Goal: Task Accomplishment & Management: Complete application form

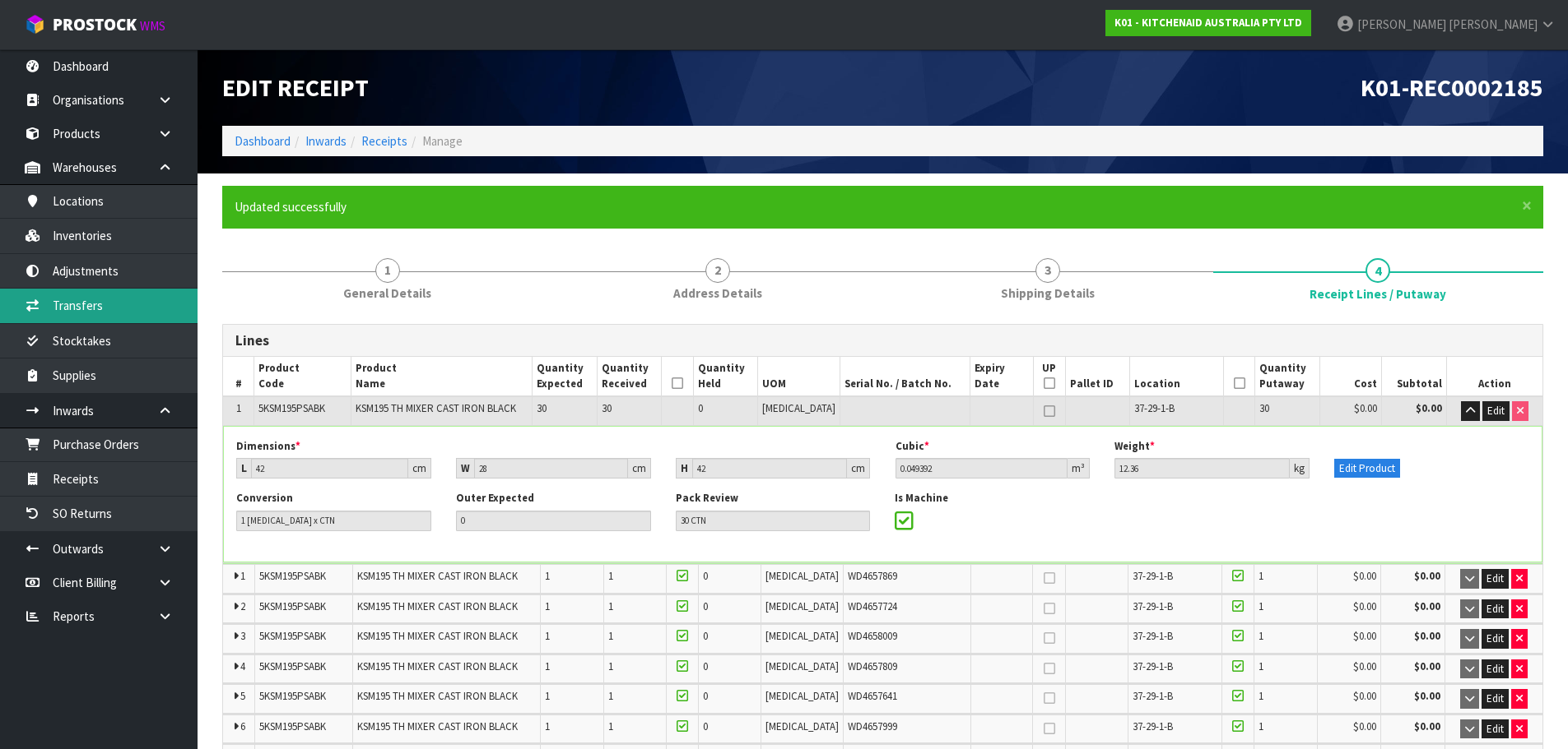
click at [132, 309] on link "Transfers" at bounding box center [99, 306] width 197 height 33
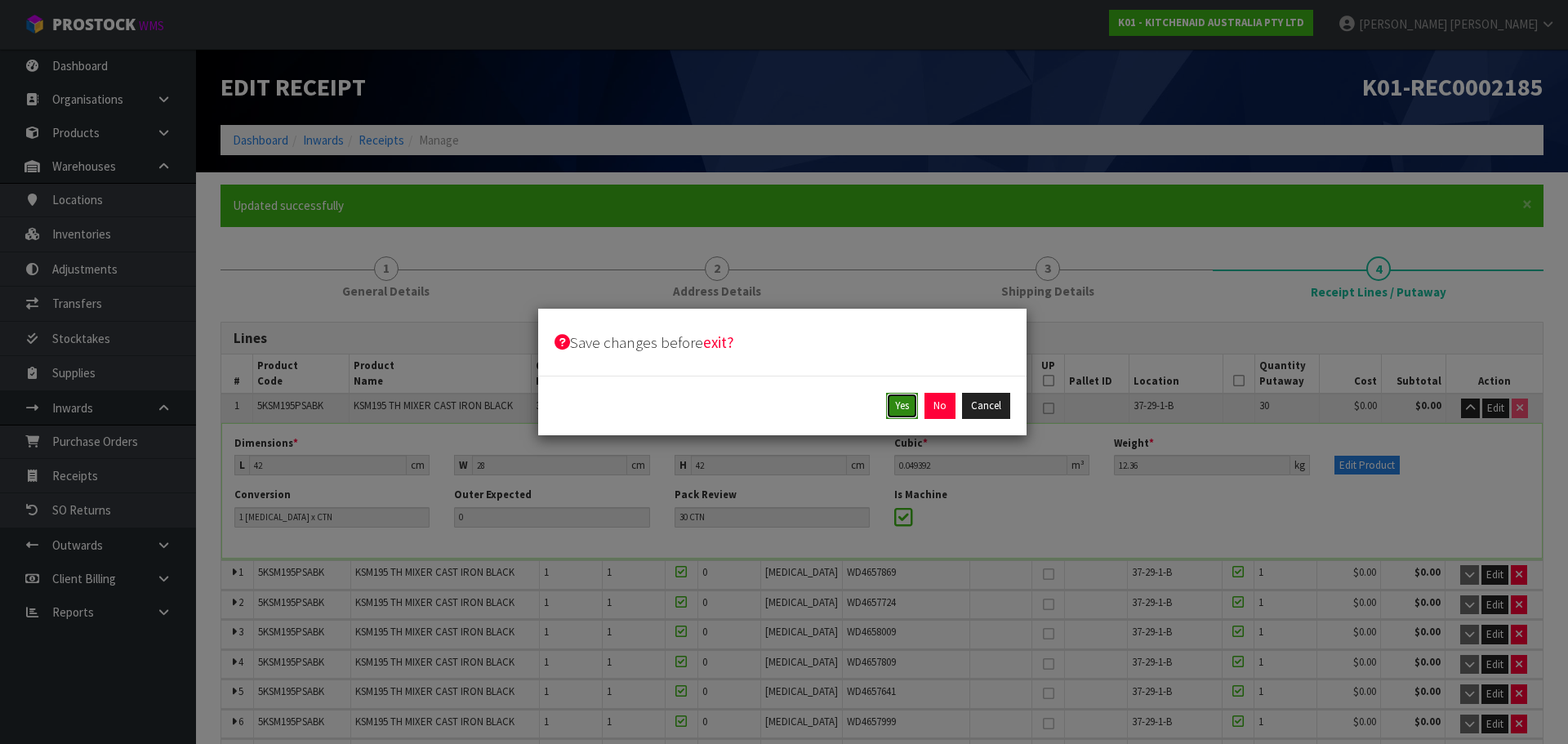
click at [904, 411] on button "Yes" at bounding box center [902, 406] width 32 height 27
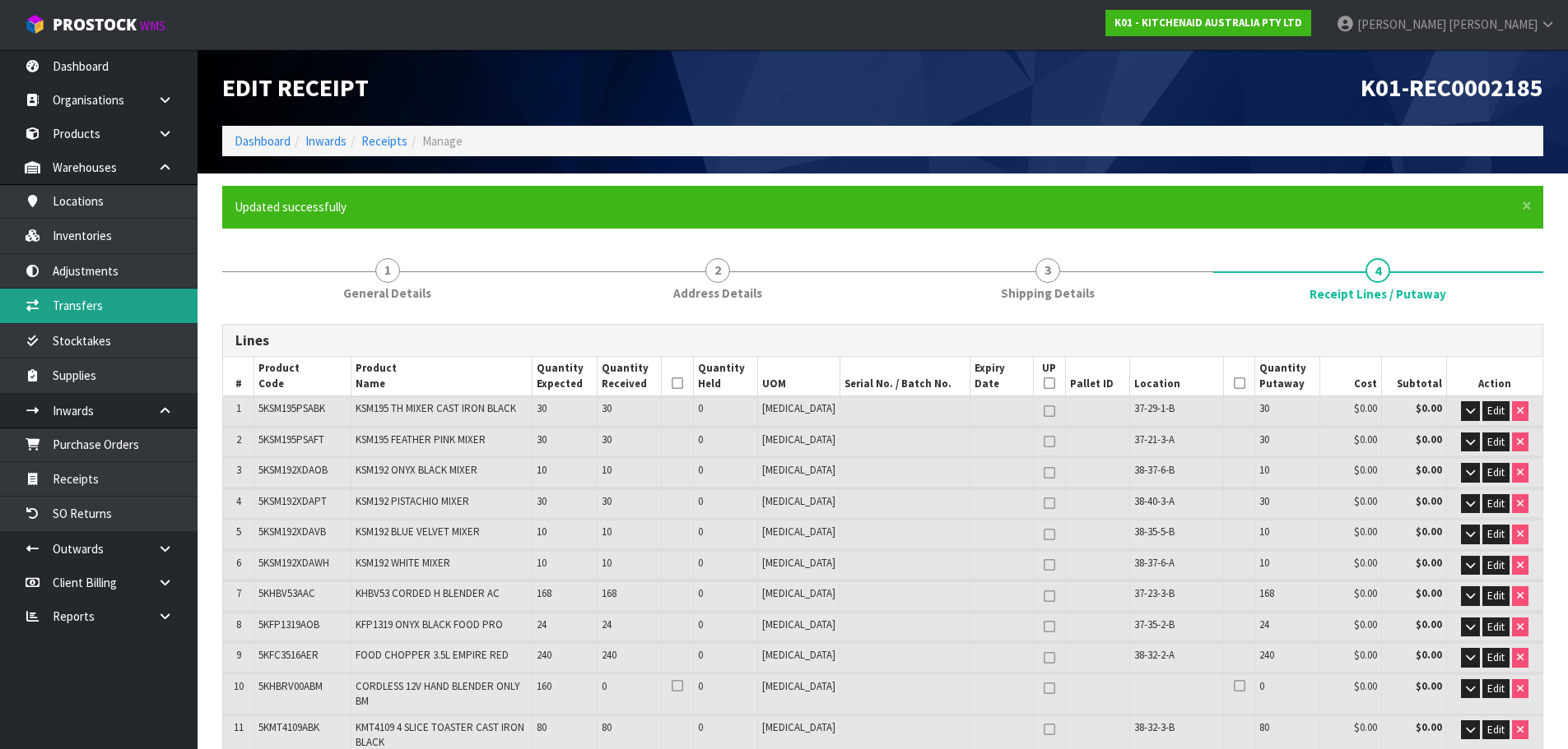
type input "927"
type input "1701"
type input "39.87798"
type input "6723.95"
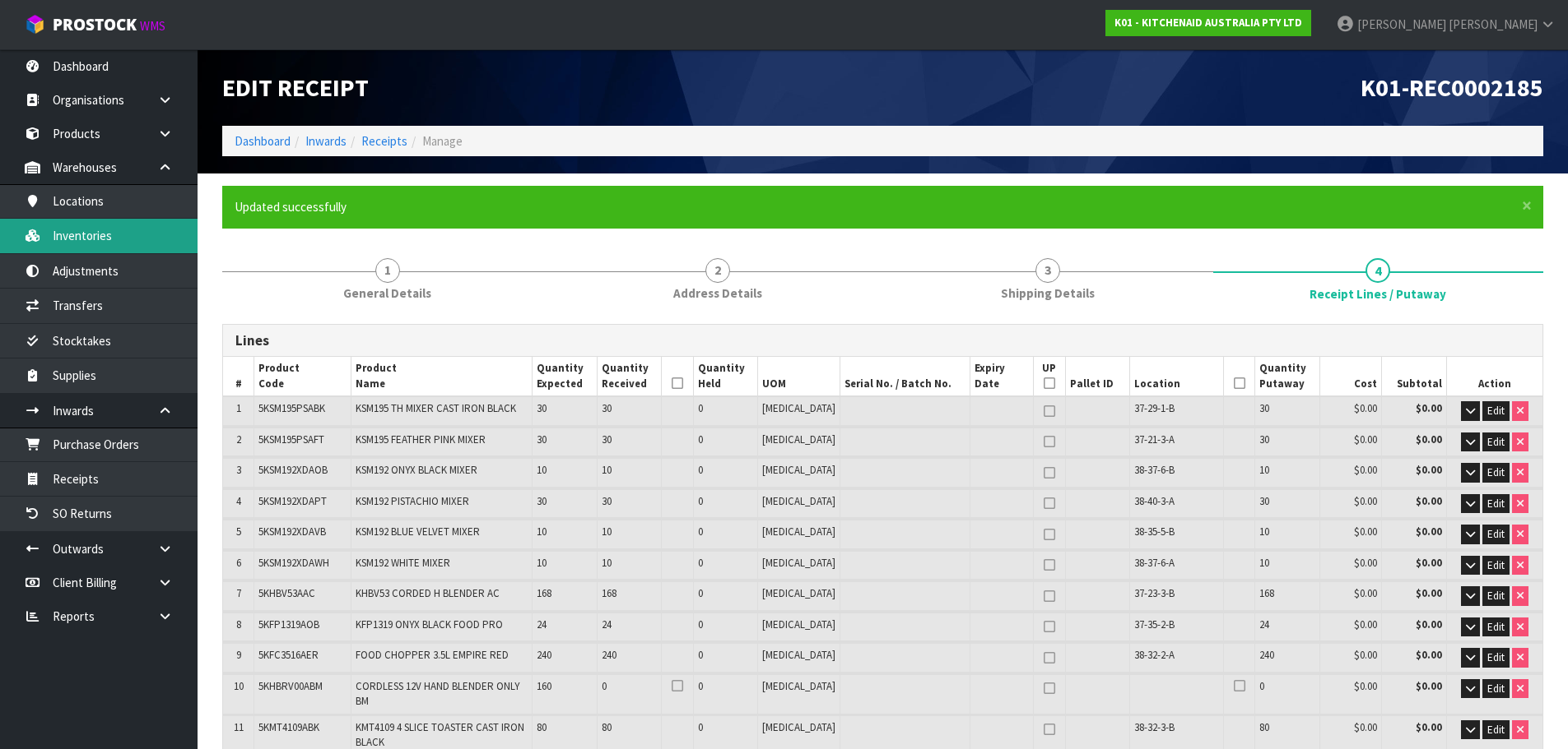
click at [104, 245] on link "Inventories" at bounding box center [99, 235] width 197 height 33
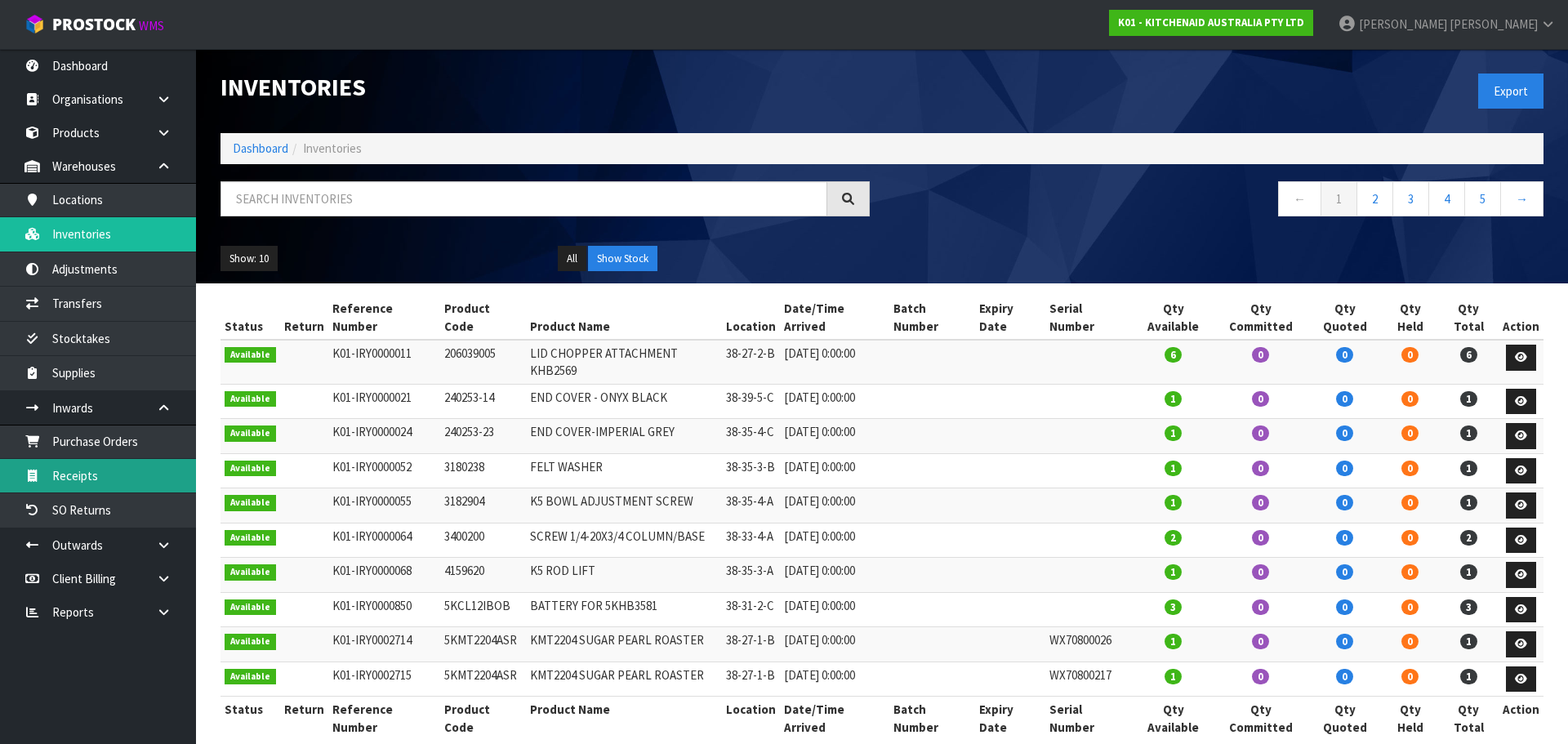
click at [101, 487] on link "Receipts" at bounding box center [98, 476] width 196 height 33
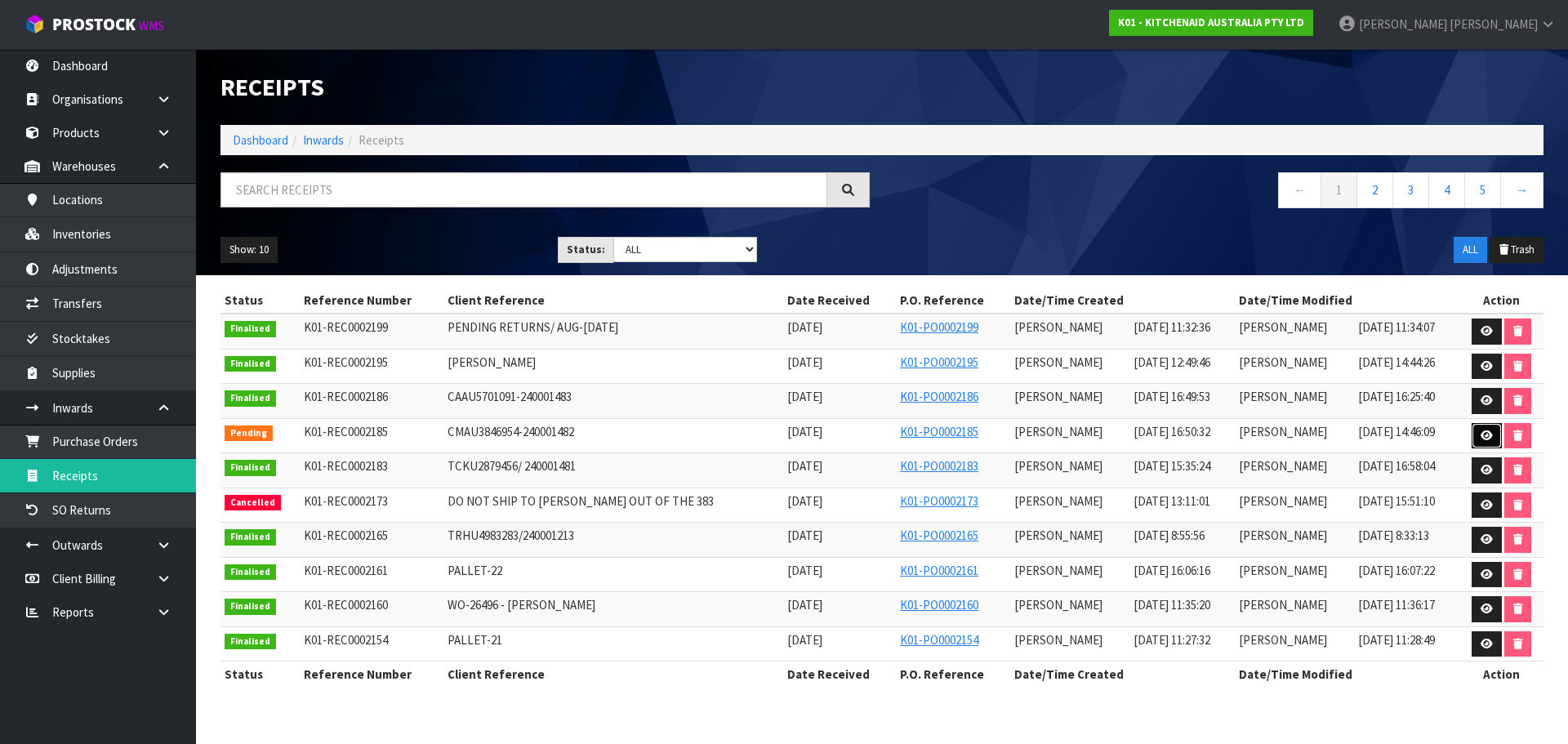
click at [1489, 435] on icon at bounding box center [1487, 435] width 12 height 11
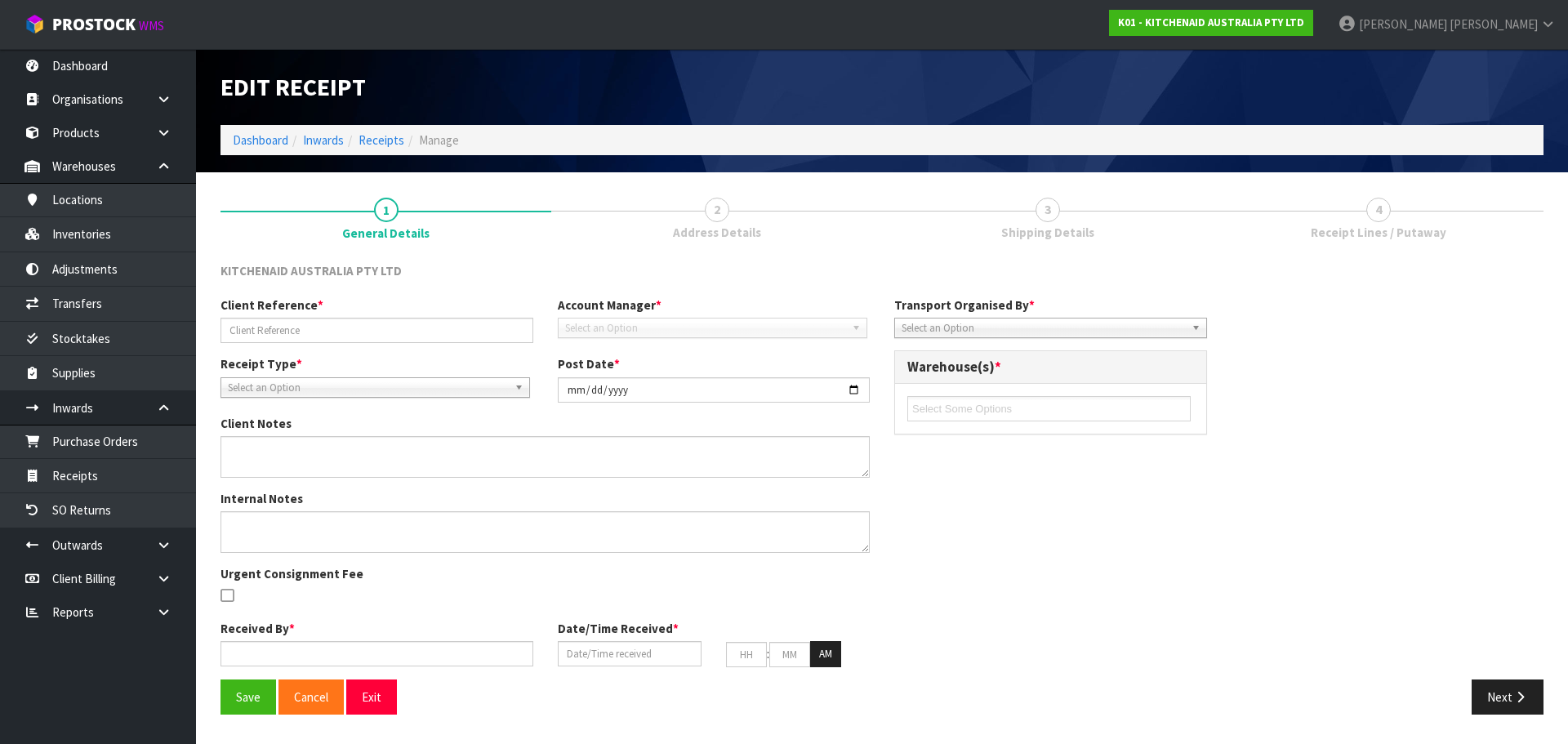
type input "CMAU3846954-240001482"
type input "[DATE]"
type input "[PERSON_NAME]"
type input "[DATE]"
type input "04"
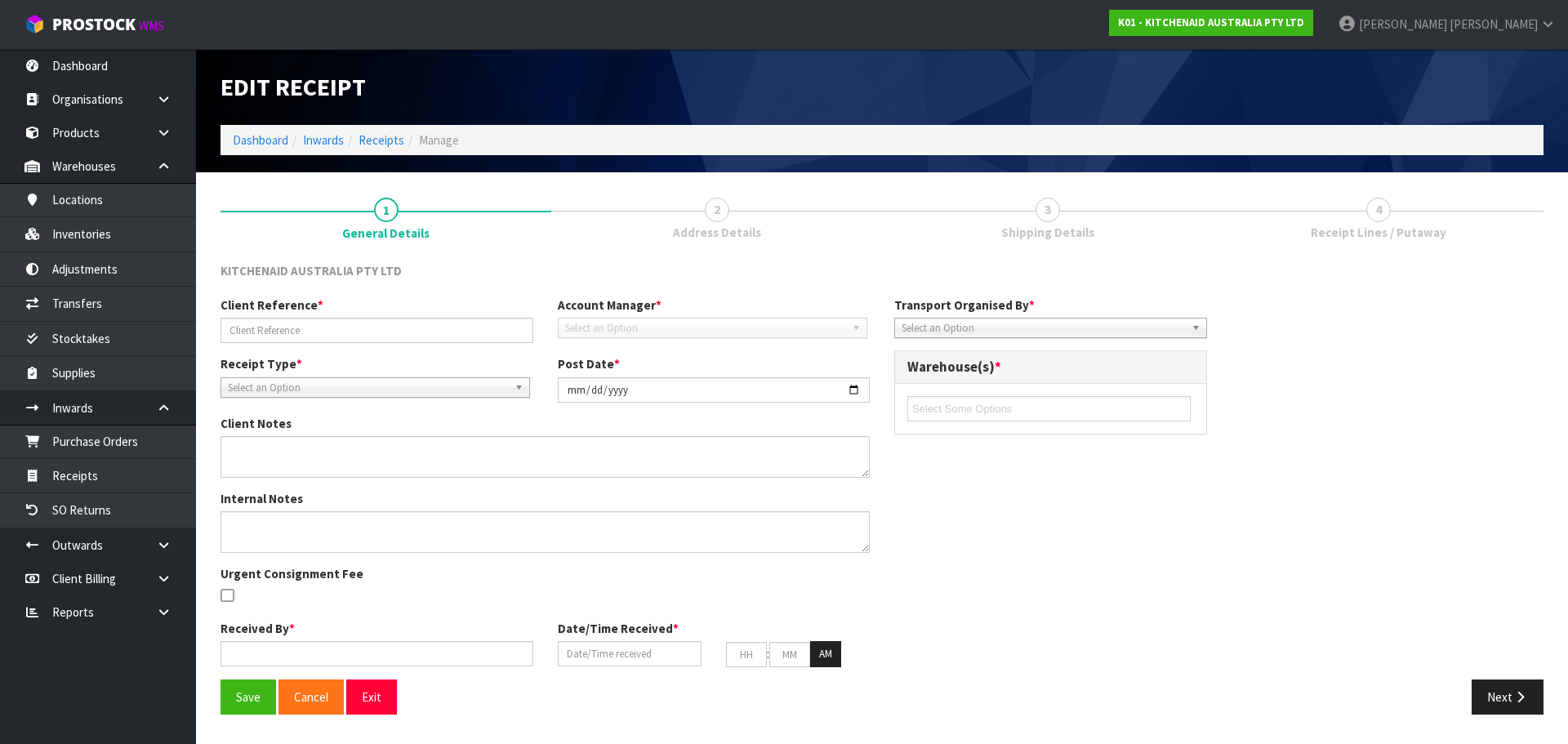
type input "50"
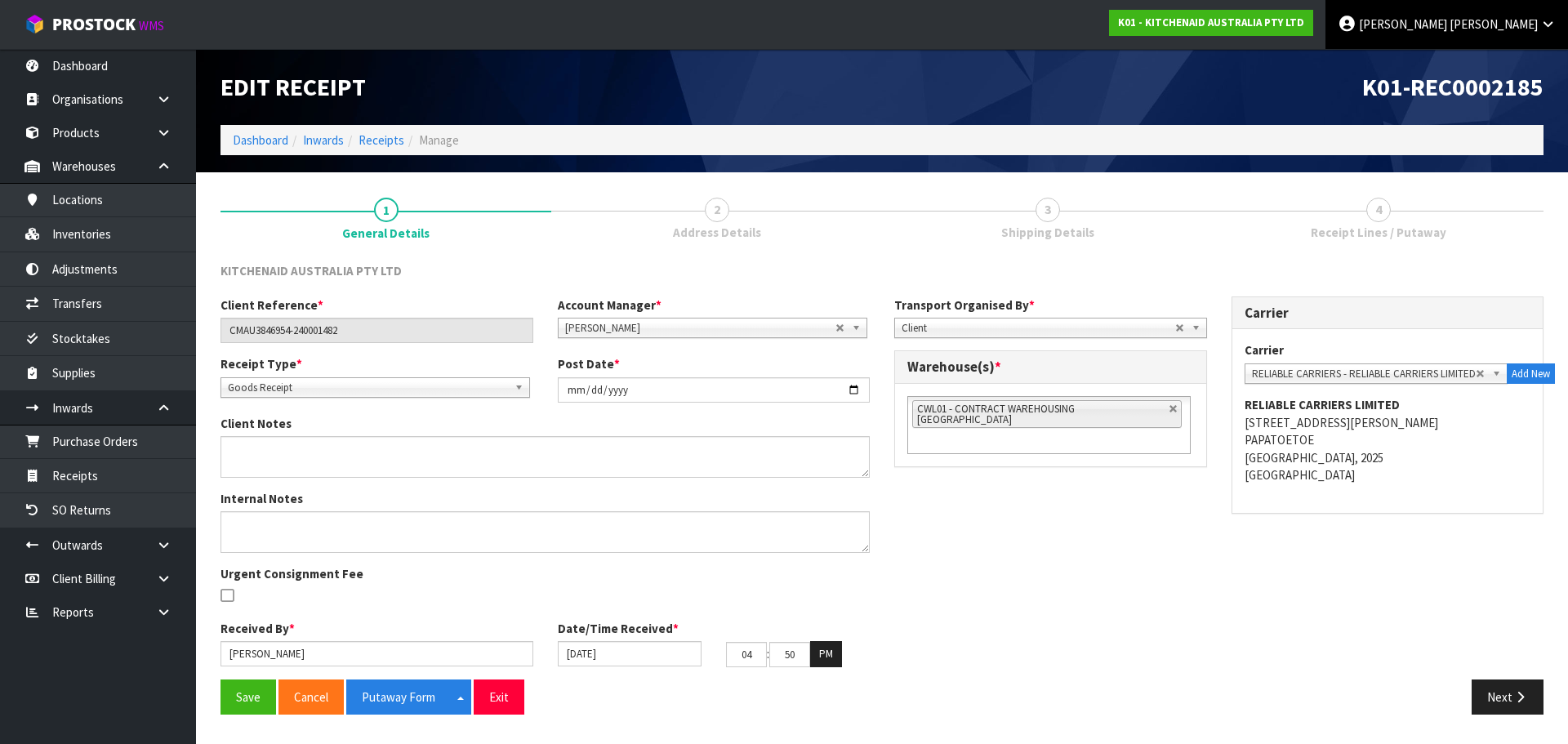
drag, startPoint x: 1439, startPoint y: 32, endPoint x: 1449, endPoint y: 32, distance: 10.0
click at [1447, 32] on link "[PERSON_NAME]" at bounding box center [1447, 24] width 243 height 49
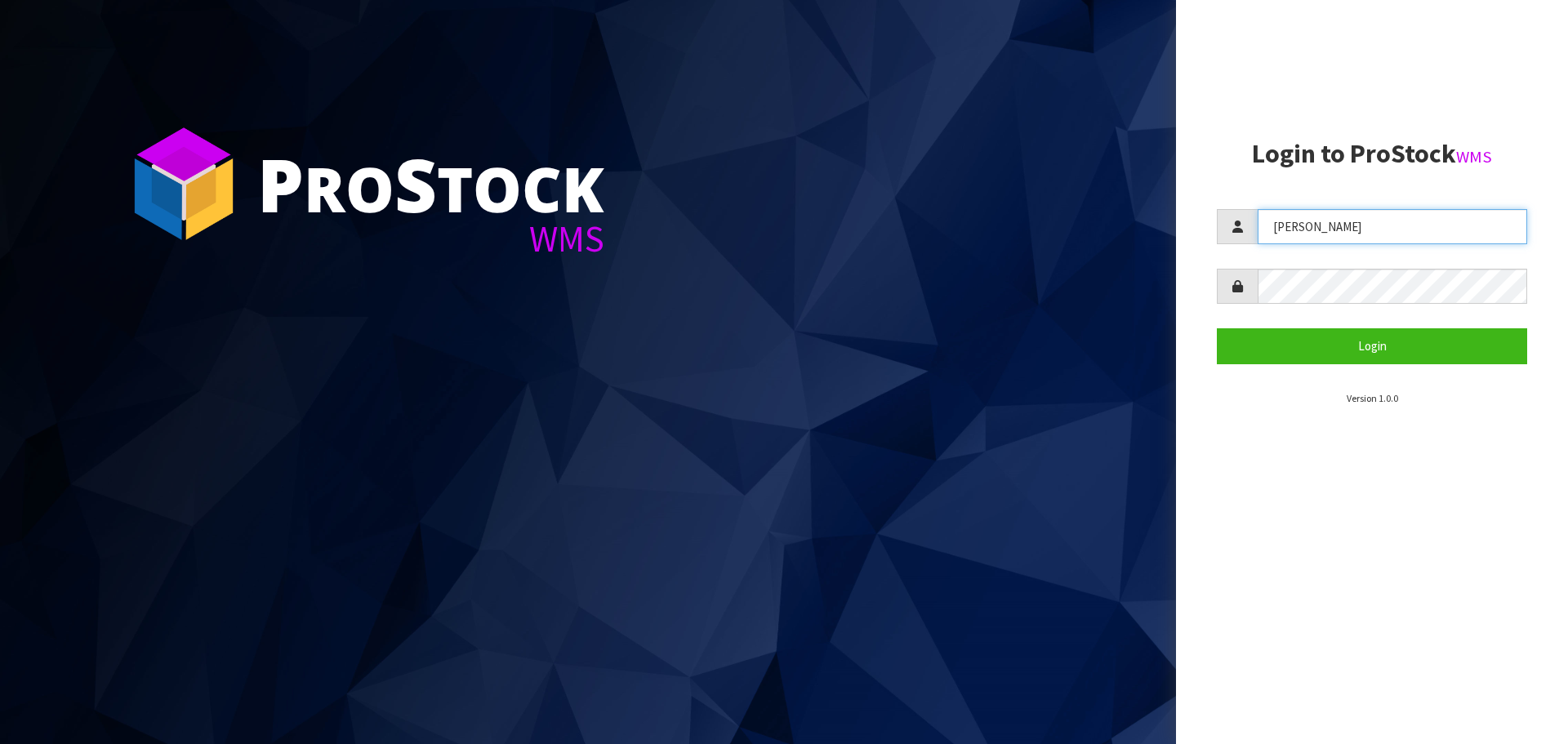
drag, startPoint x: 1341, startPoint y: 220, endPoint x: 1099, endPoint y: 267, distance: 246.5
click at [1099, 267] on div "P ro S tock WMS Login to ProStock WMS [PERSON_NAME] Login Version 1.0.0" at bounding box center [784, 372] width 1568 height 744
type input "[PERSON_NAME]"
click at [1328, 327] on form "[PERSON_NAME] Login" at bounding box center [1372, 286] width 310 height 154
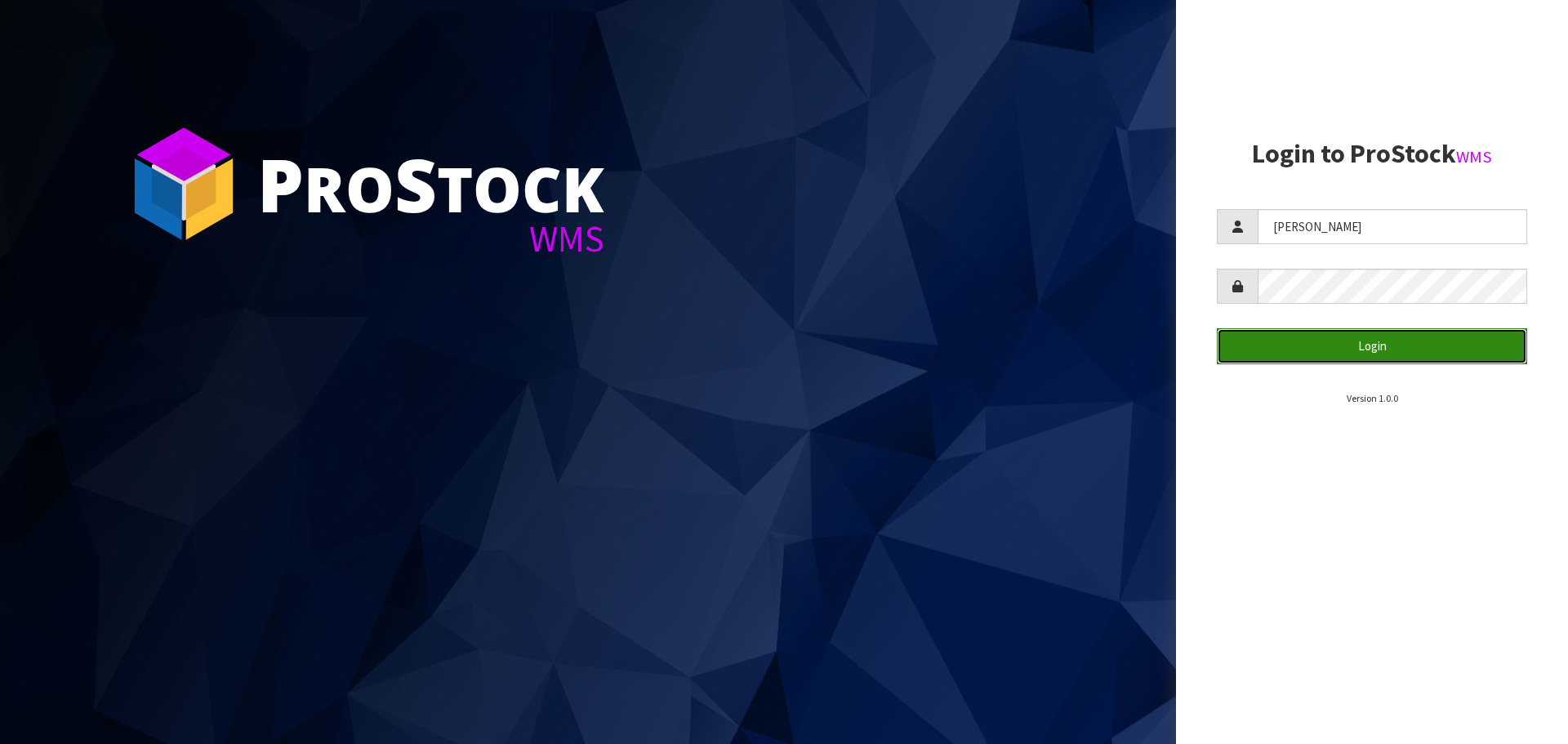
click at [1318, 336] on button "Login" at bounding box center [1372, 346] width 310 height 35
